Goal: Information Seeking & Learning: Find specific fact

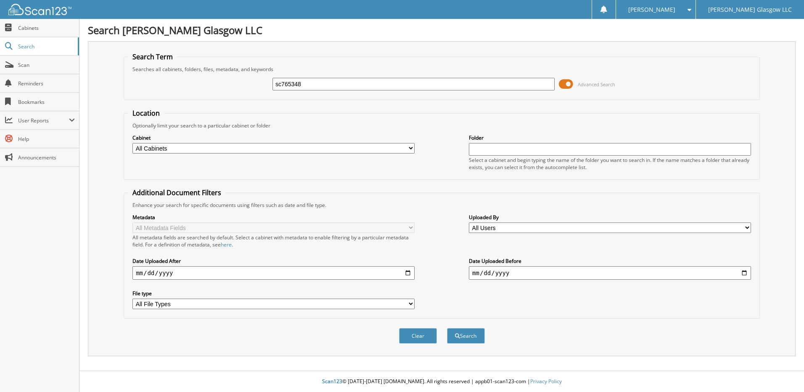
type input "sc765348"
click at [447, 328] on button "Search" at bounding box center [466, 336] width 38 height 16
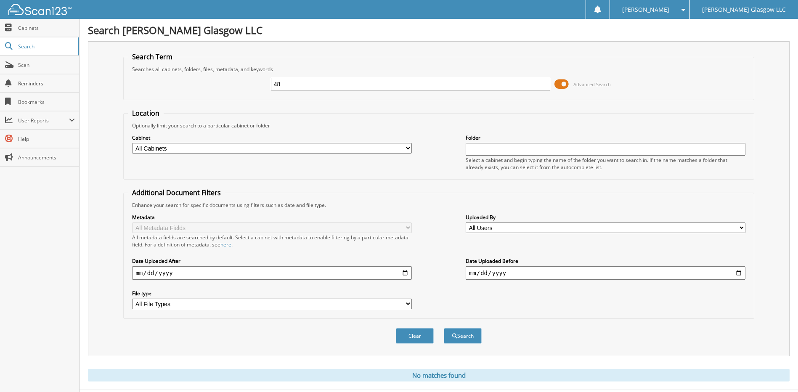
type input "8"
type input "SC765348"
click at [444, 328] on button "Search" at bounding box center [463, 336] width 38 height 16
drag, startPoint x: 309, startPoint y: 83, endPoint x: 242, endPoint y: 81, distance: 67.7
click at [242, 81] on div "SC765348 Advanced Search" at bounding box center [438, 84] width 621 height 23
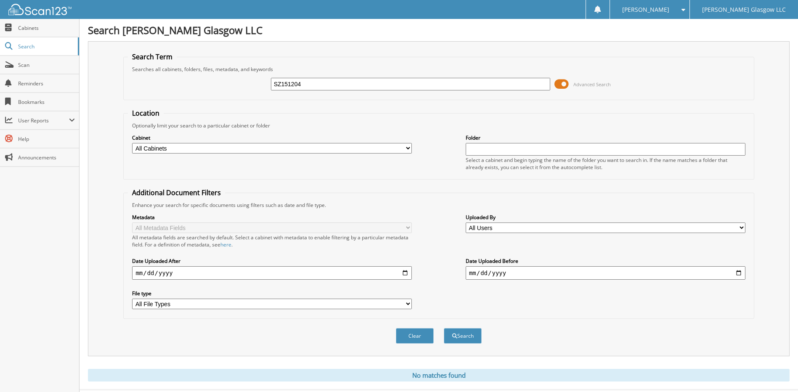
type input "SZ151204"
click at [444, 328] on button "Search" at bounding box center [463, 336] width 38 height 16
drag, startPoint x: 307, startPoint y: 86, endPoint x: 246, endPoint y: 78, distance: 62.3
click at [246, 78] on div "SZ151204 Advanced Search" at bounding box center [438, 84] width 621 height 23
type input "15669"
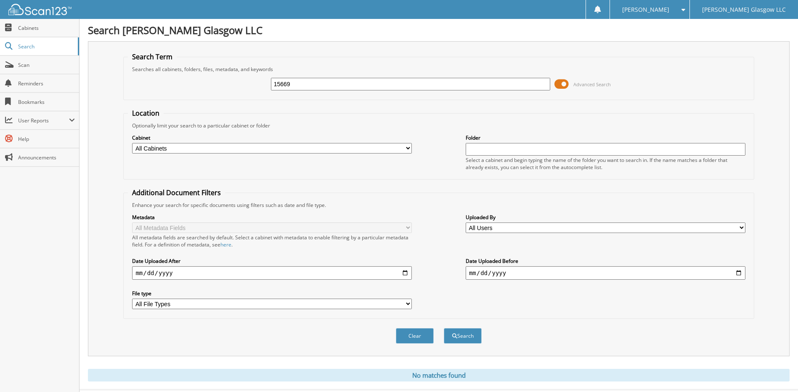
click at [444, 328] on button "Search" at bounding box center [463, 336] width 38 height 16
